Goal: Transaction & Acquisition: Purchase product/service

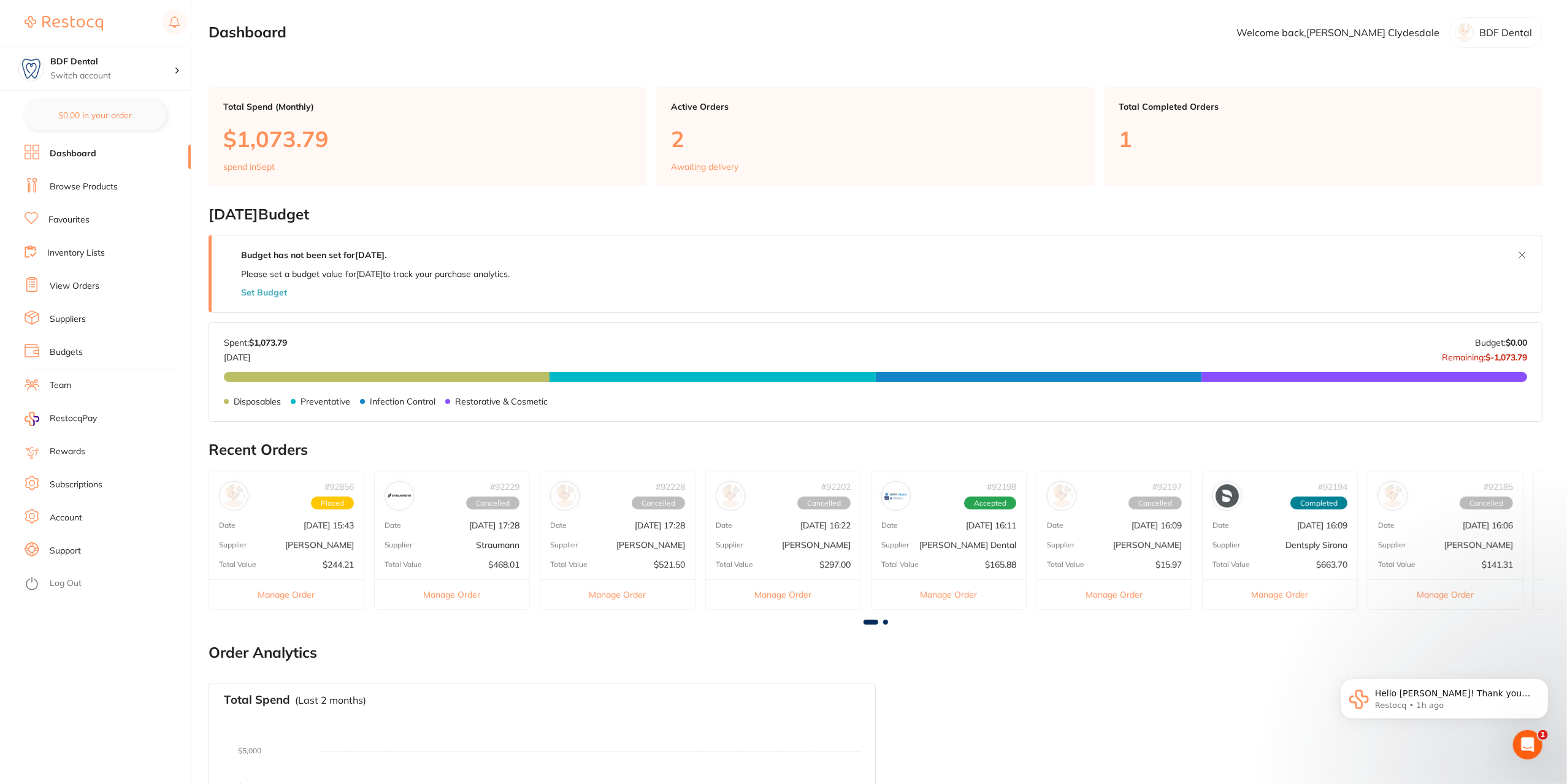
click at [309, 530] on div "# 92856 Placed Date [DATE] 15:43 Supplier [PERSON_NAME] Total Value $244.21 Man…" at bounding box center [286, 540] width 155 height 139
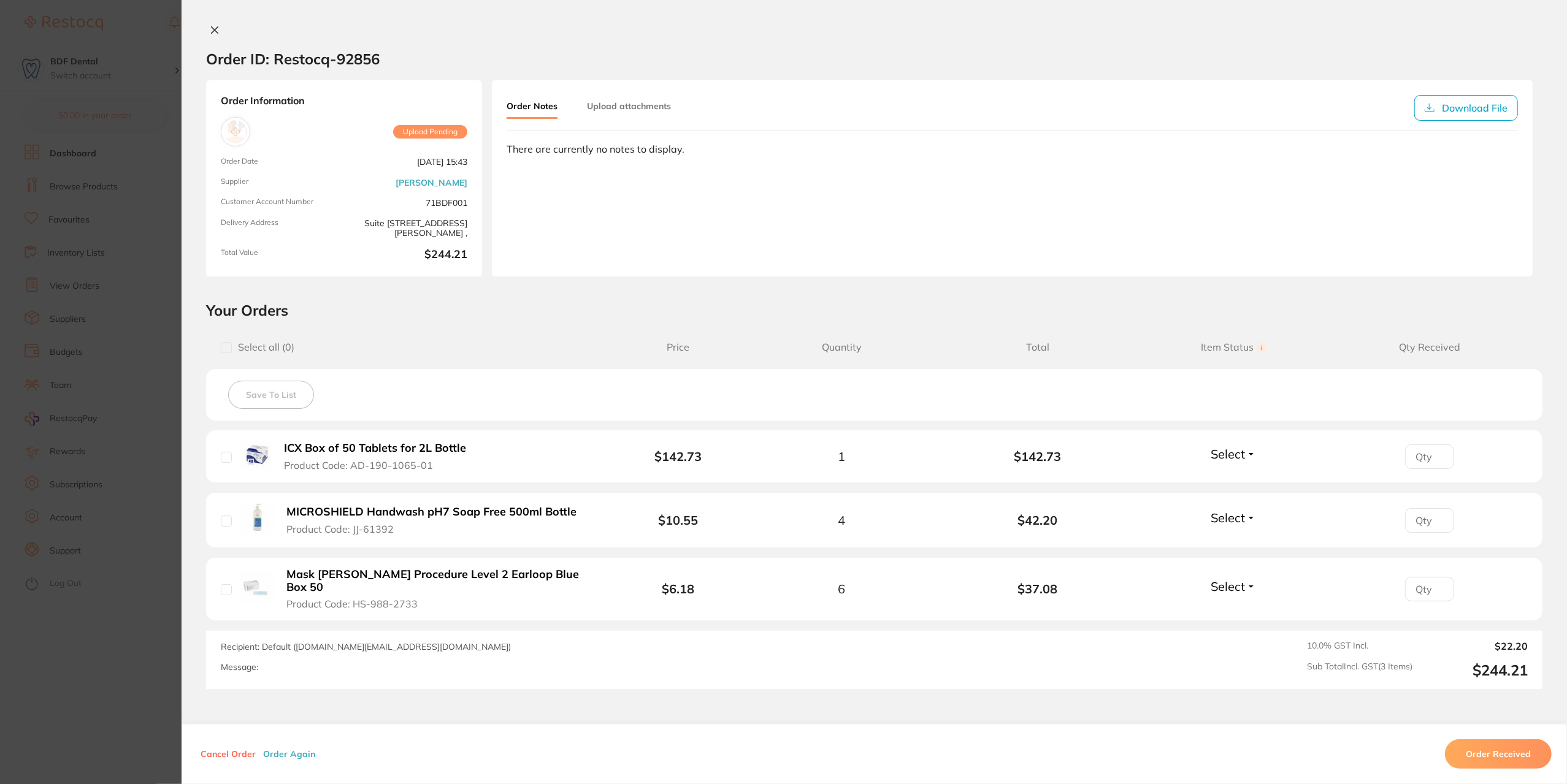
click at [137, 399] on section "Order ID: Restocq- 92856 Order Information Upload Pending Order Date [DATE] 15:…" at bounding box center [784, 392] width 1567 height 784
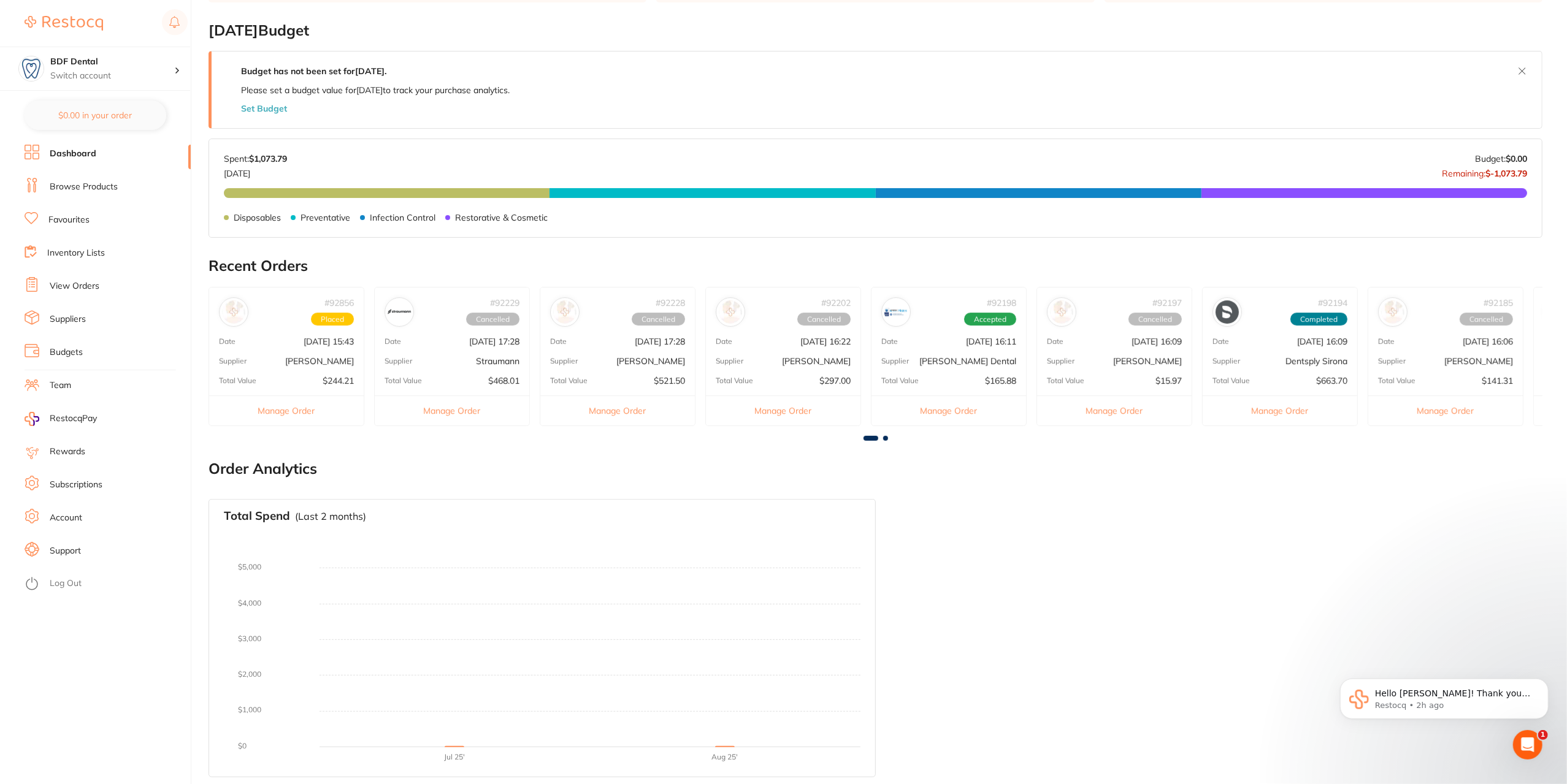
scroll to position [185, 0]
click at [1530, 741] on icon "Open Intercom Messenger" at bounding box center [1527, 744] width 21 height 21
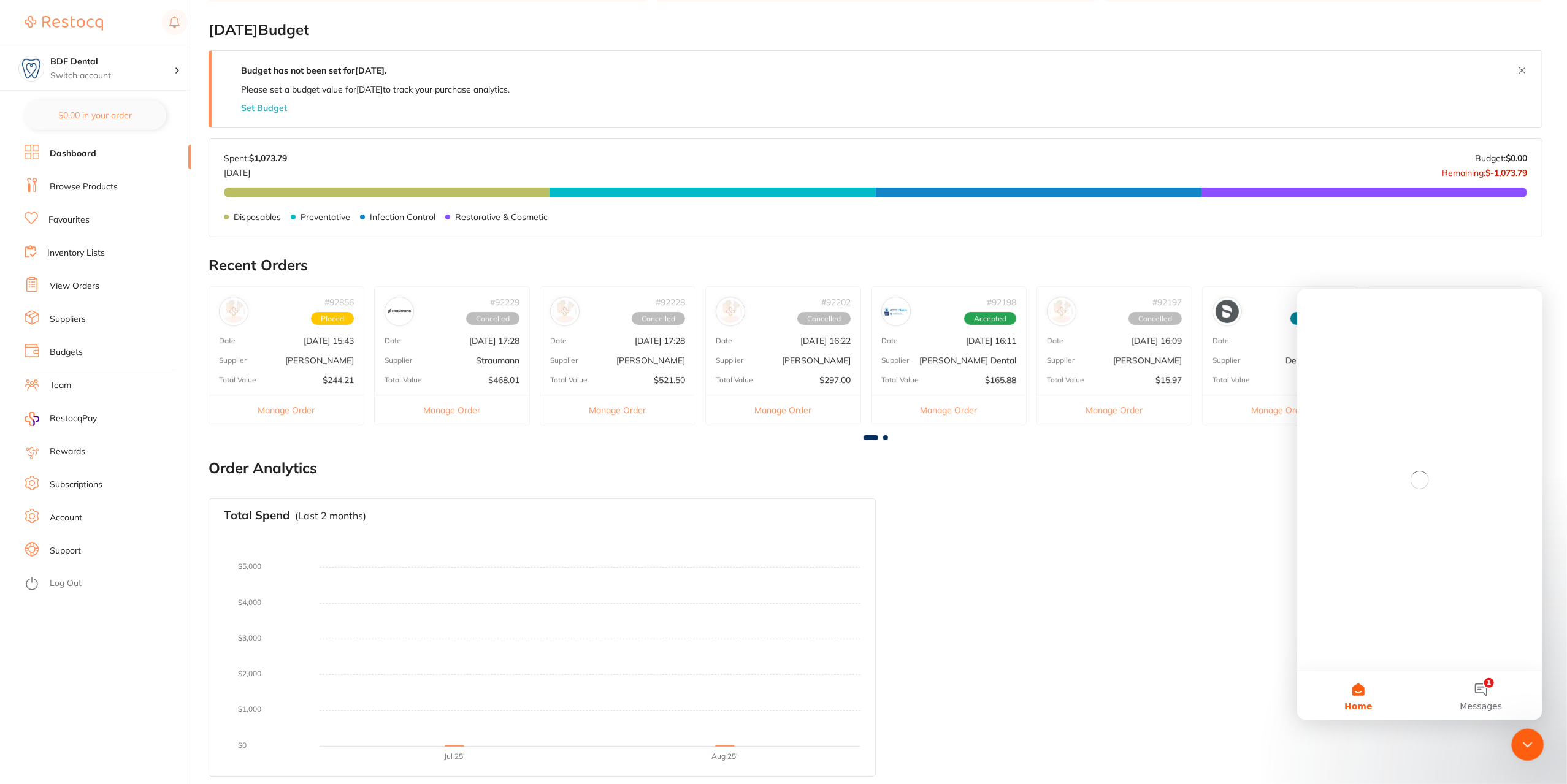
scroll to position [0, 0]
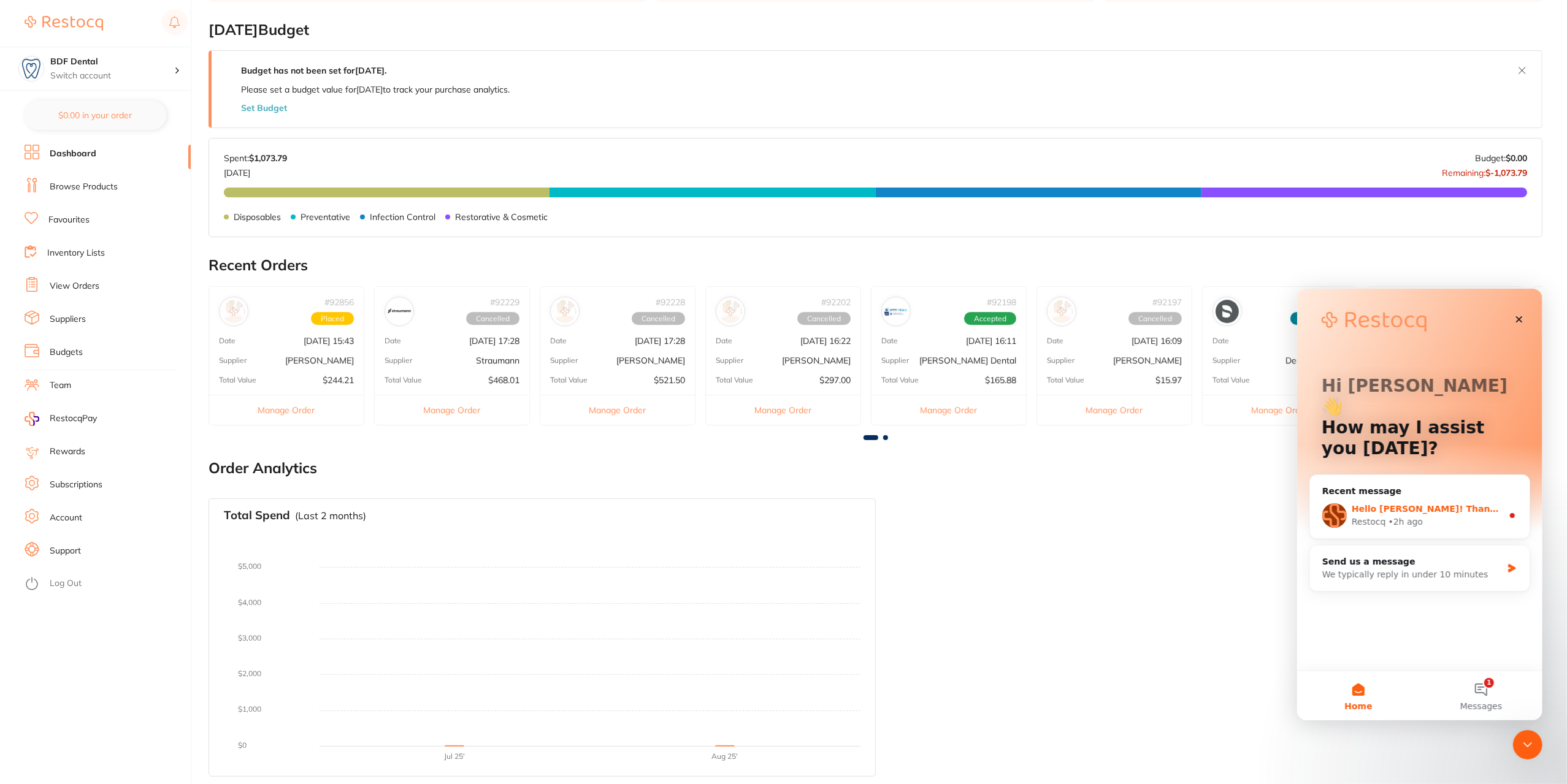
click at [1410, 515] on div "• 2h ago" at bounding box center [1405, 521] width 35 height 13
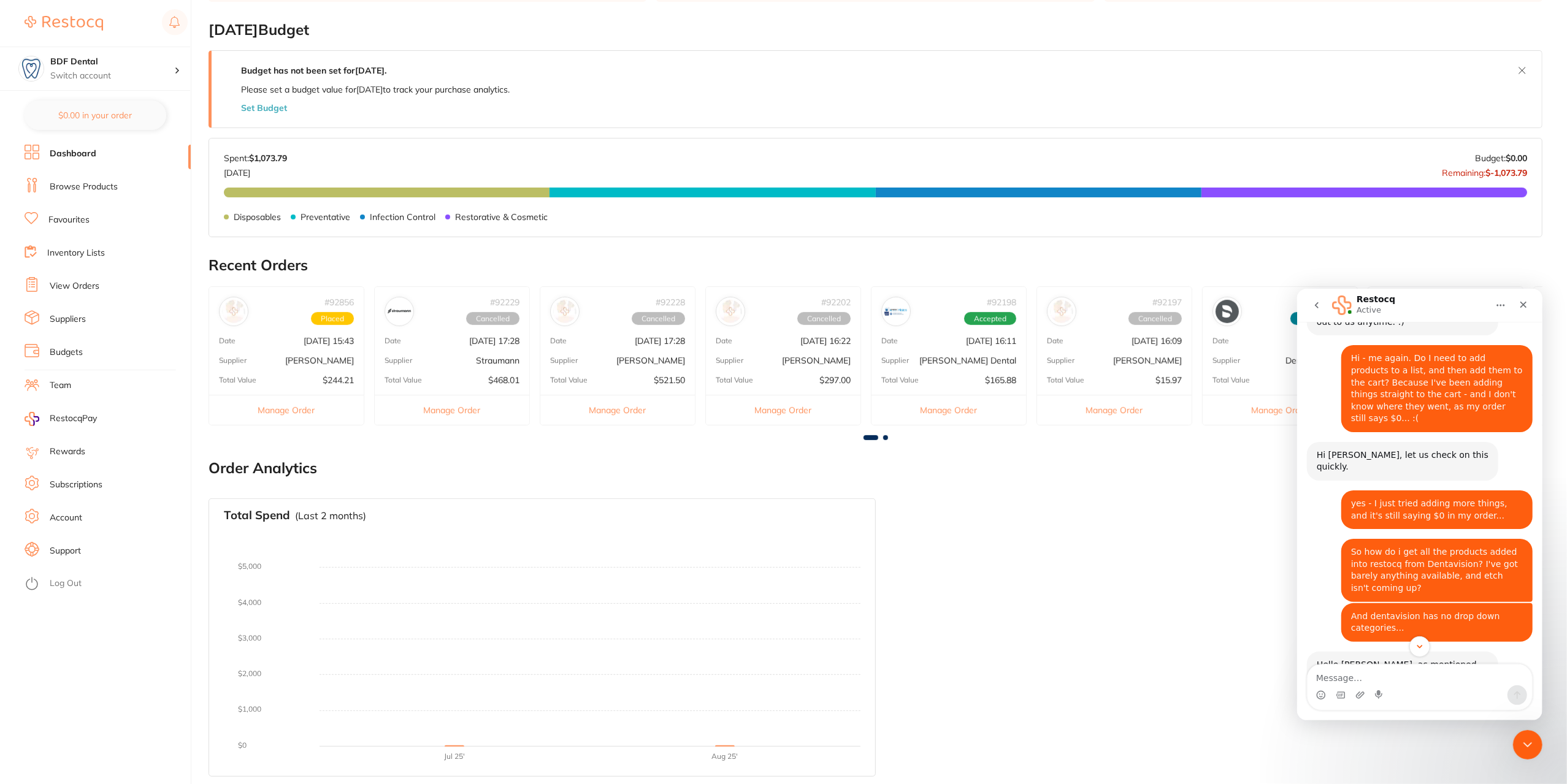
scroll to position [2600, 0]
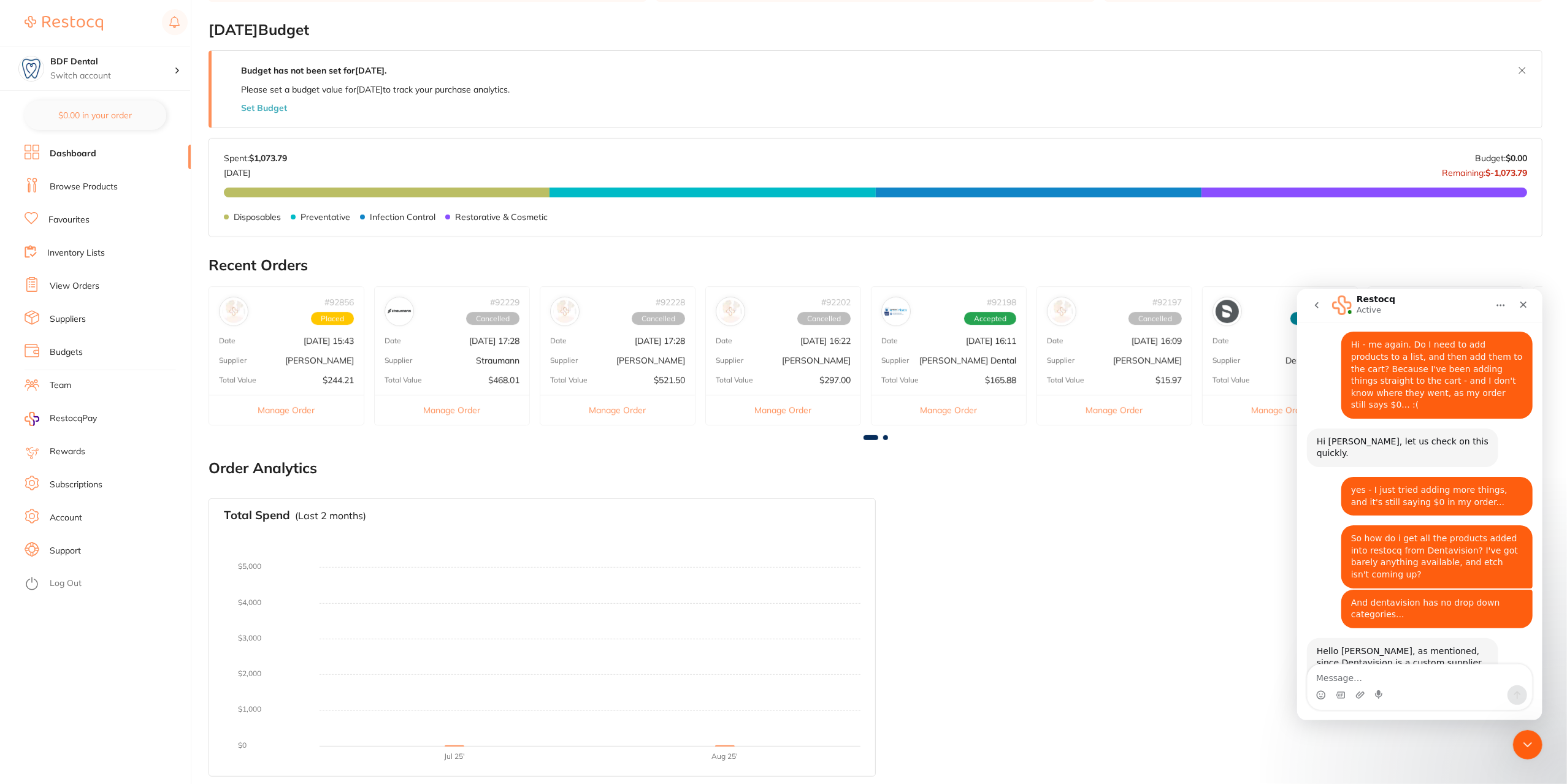
click at [69, 189] on link "Browse Products" at bounding box center [84, 187] width 68 height 13
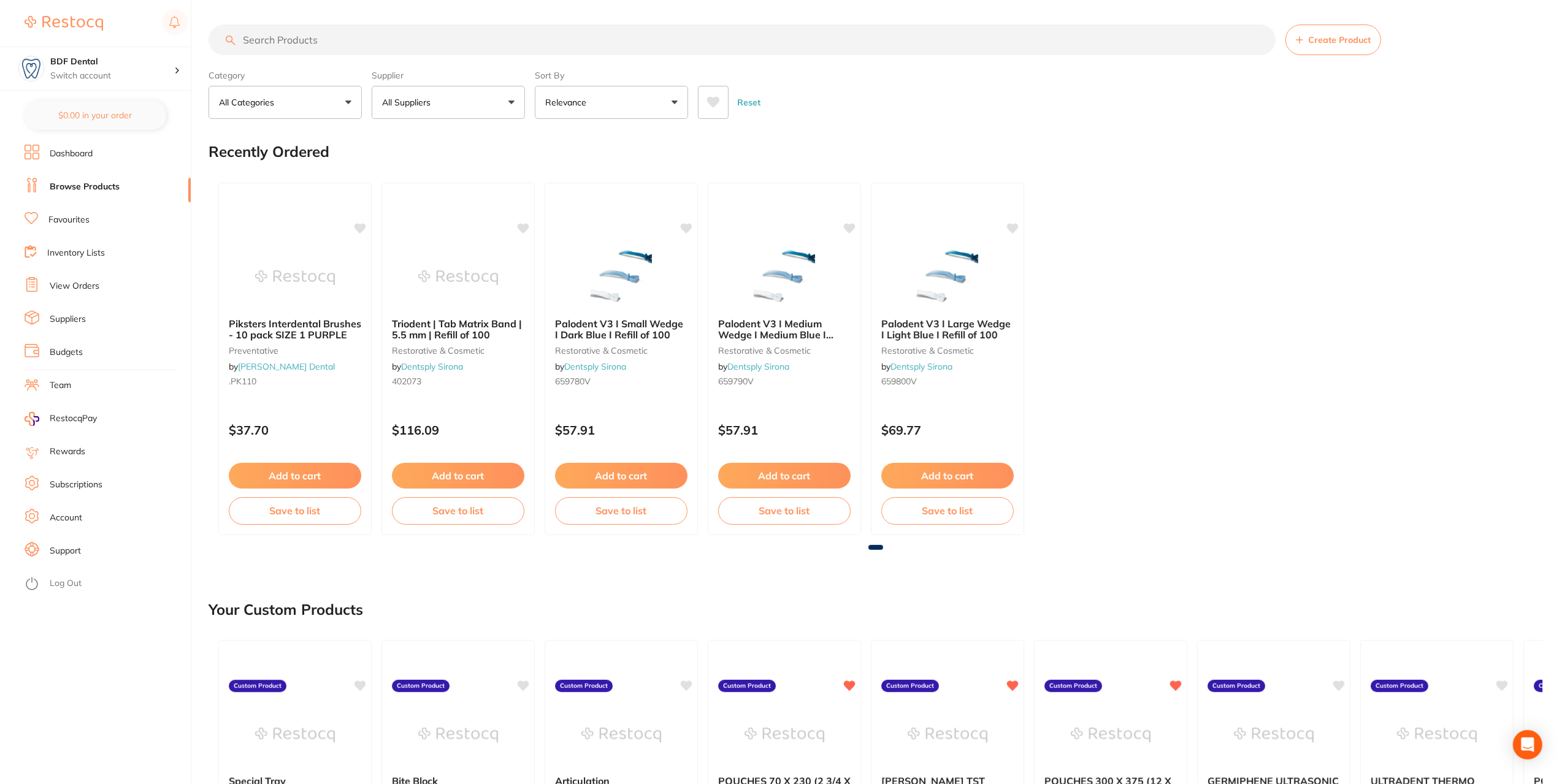
click at [416, 95] on button "All Suppliers" at bounding box center [448, 103] width 153 height 33
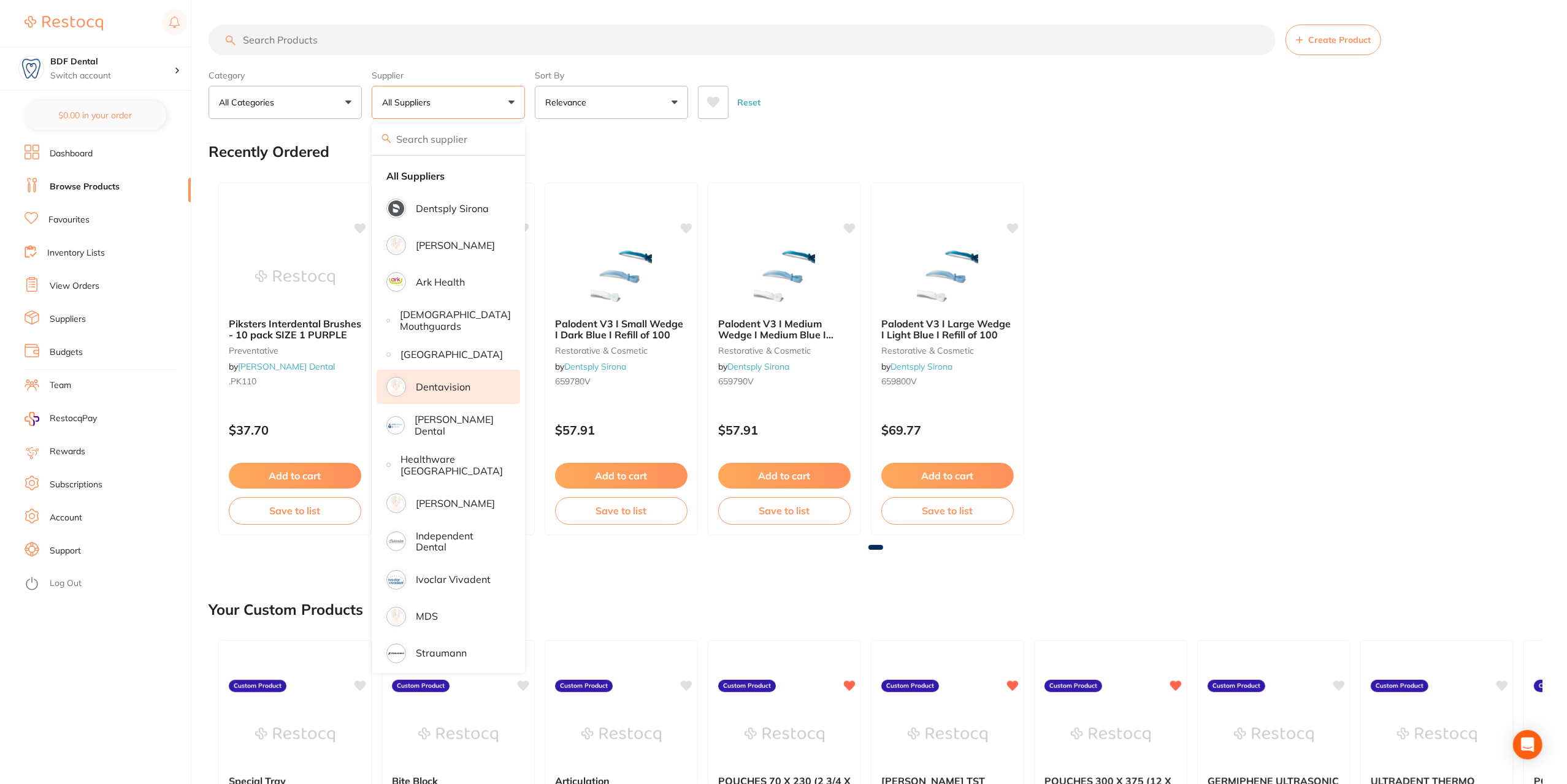
click at [469, 393] on p "Dentavision" at bounding box center [443, 387] width 54 height 11
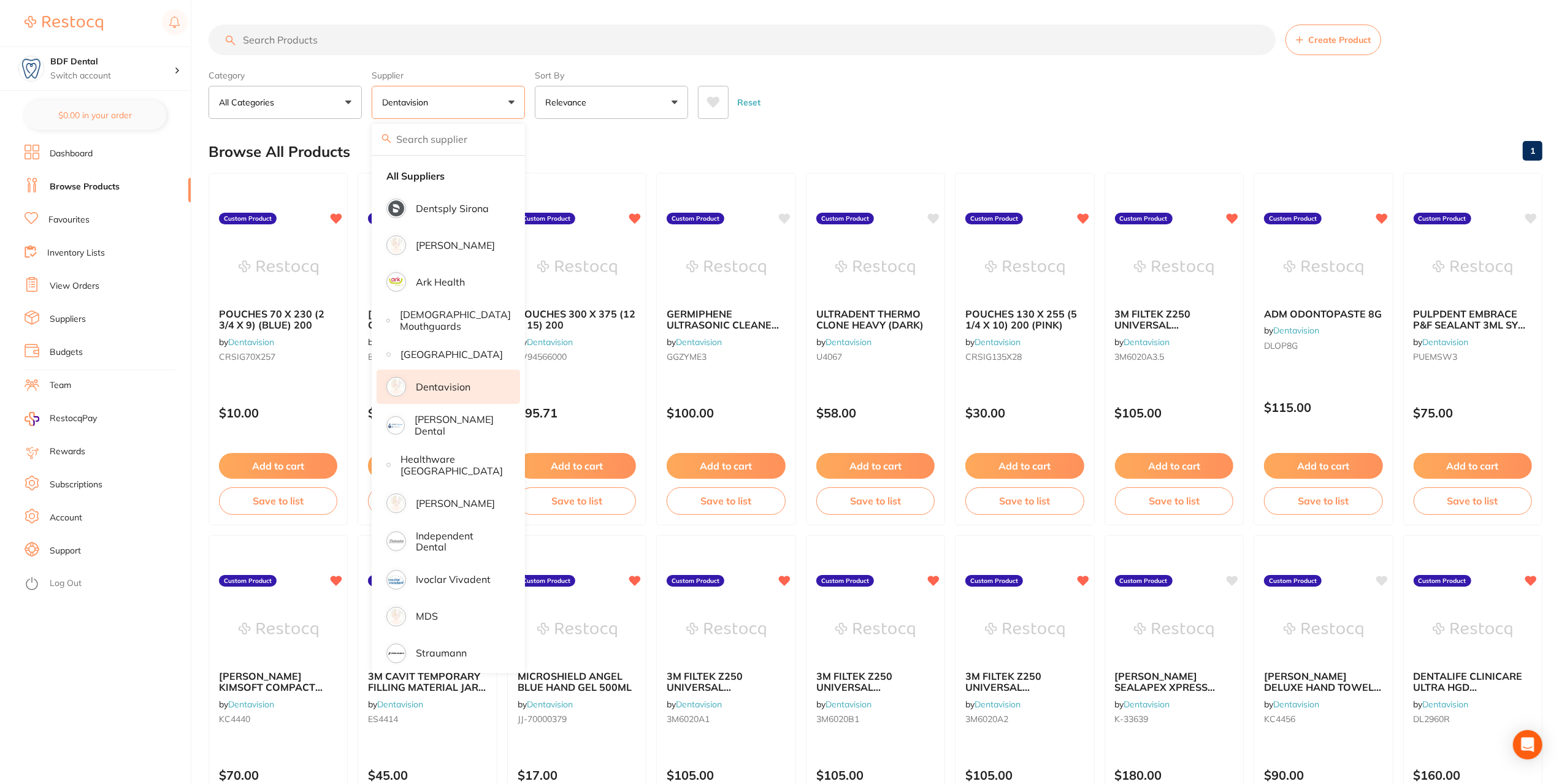
click at [462, 393] on p "Dentavision" at bounding box center [443, 387] width 54 height 11
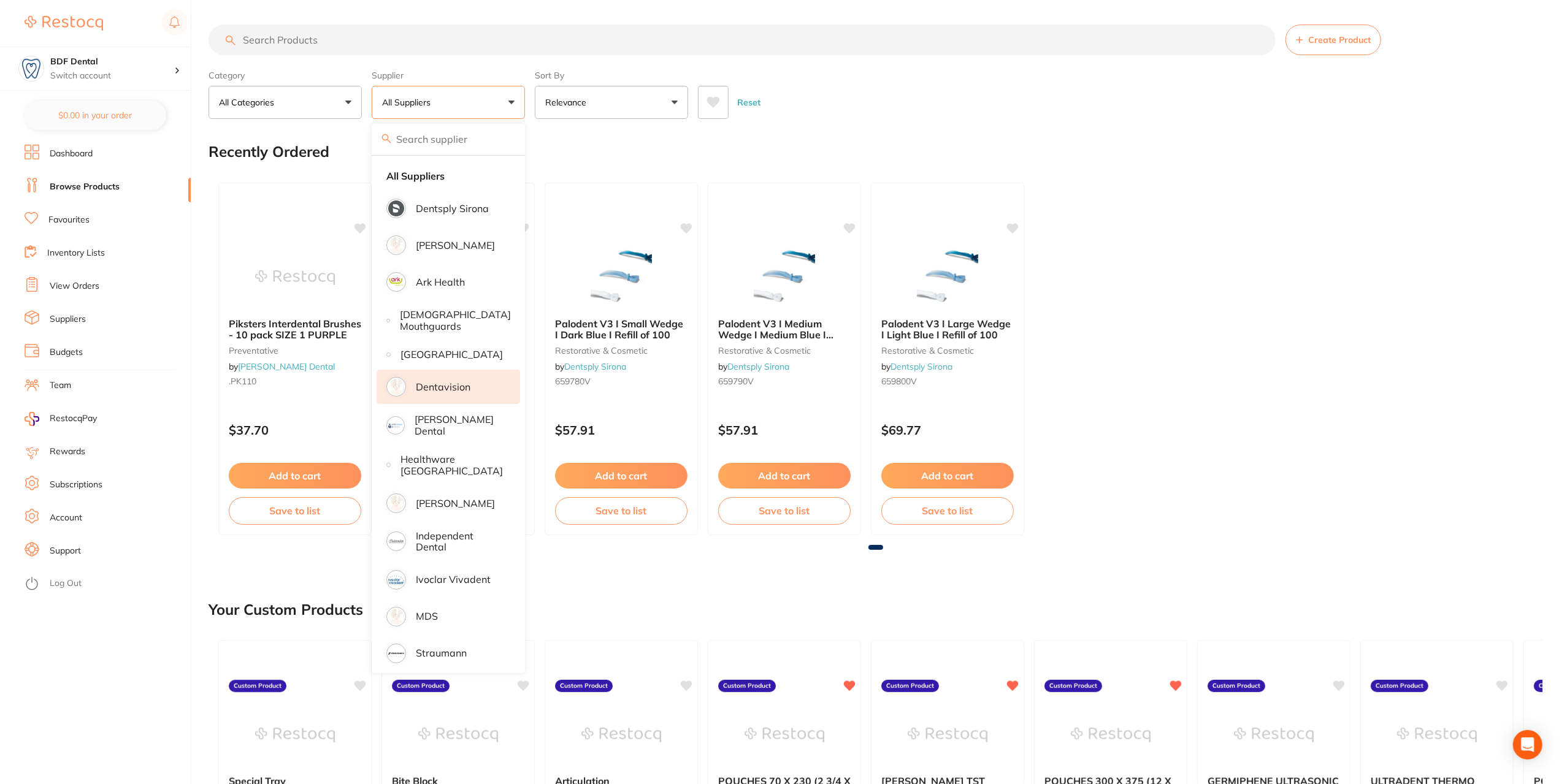
click at [448, 404] on li "Dentavision" at bounding box center [448, 387] width 144 height 35
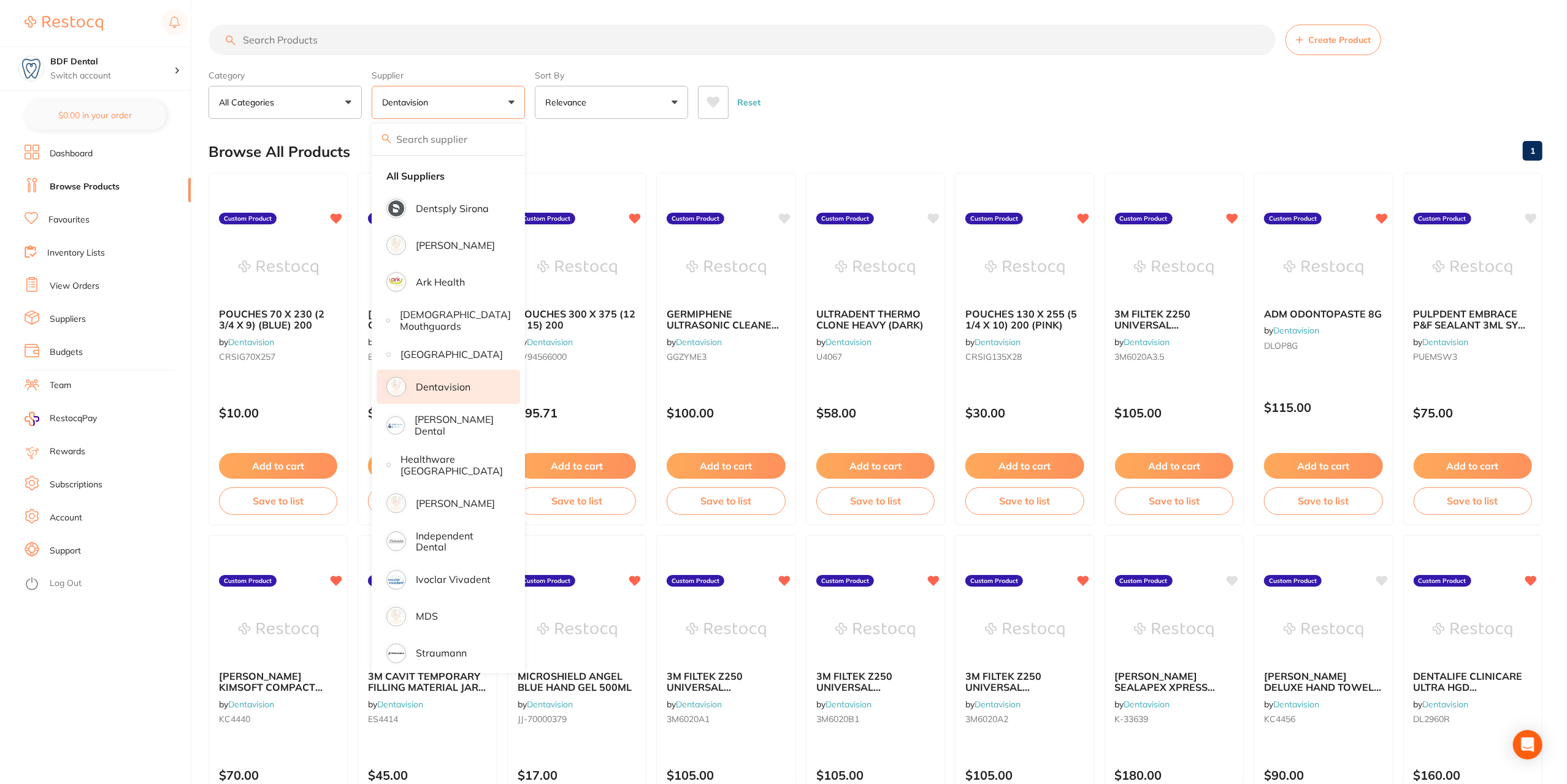
click at [844, 150] on div "Browse All Products 1" at bounding box center [875, 151] width 1334 height 41
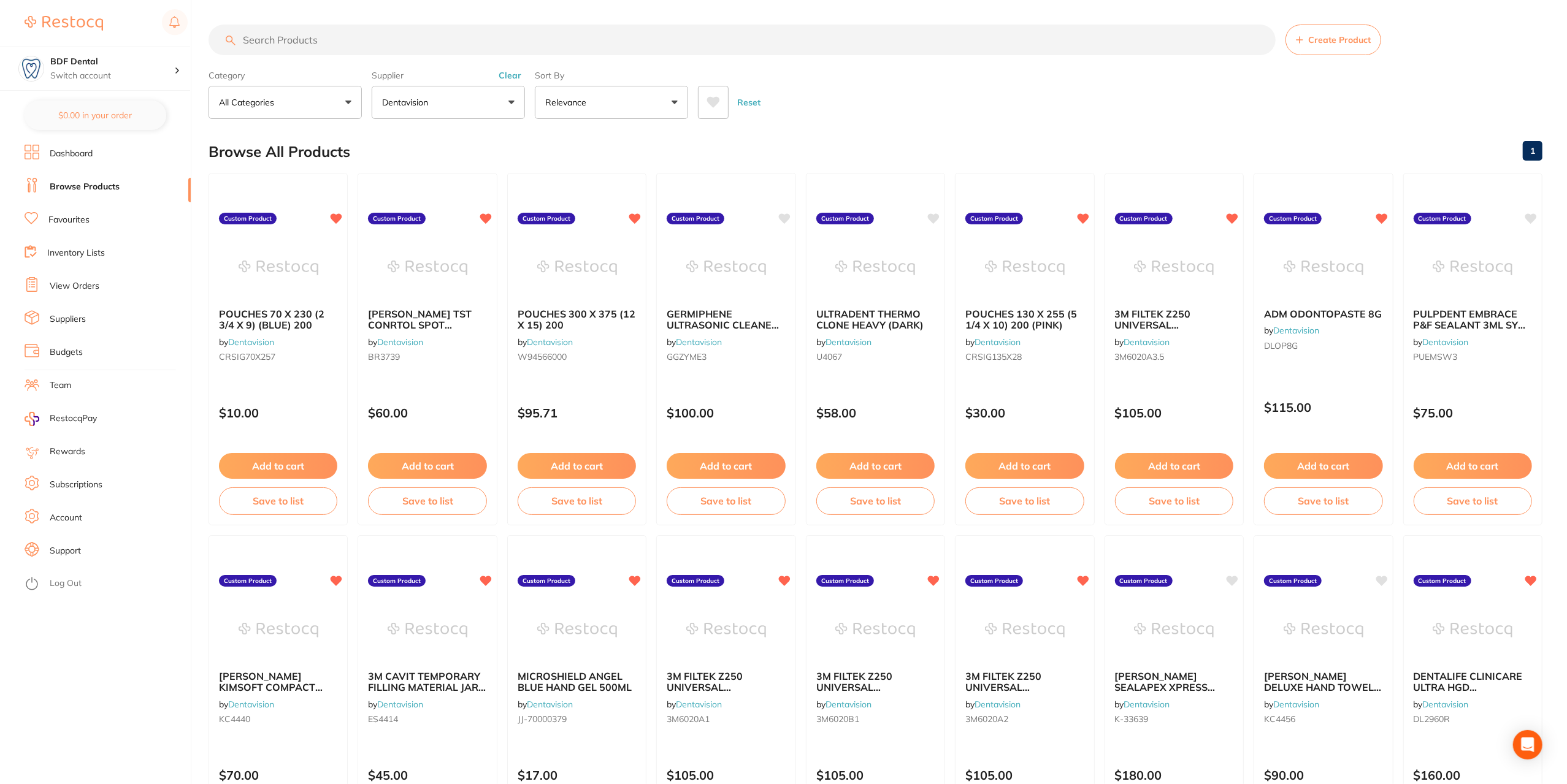
click at [59, 148] on link "Dashboard" at bounding box center [71, 154] width 43 height 13
